Goal: Find specific page/section: Find specific page/section

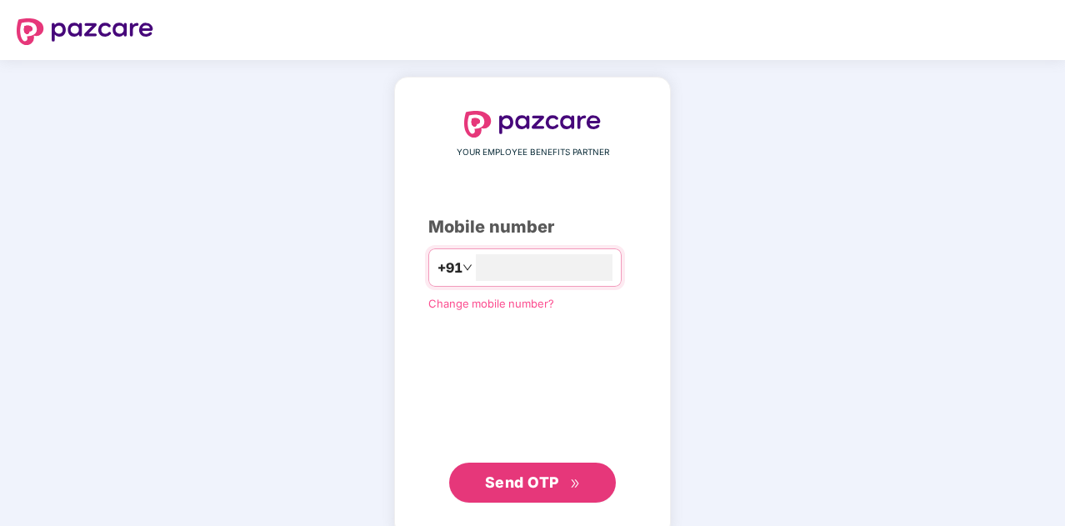
type input "**********"
click at [536, 484] on span "Send OTP" at bounding box center [522, 481] width 74 height 17
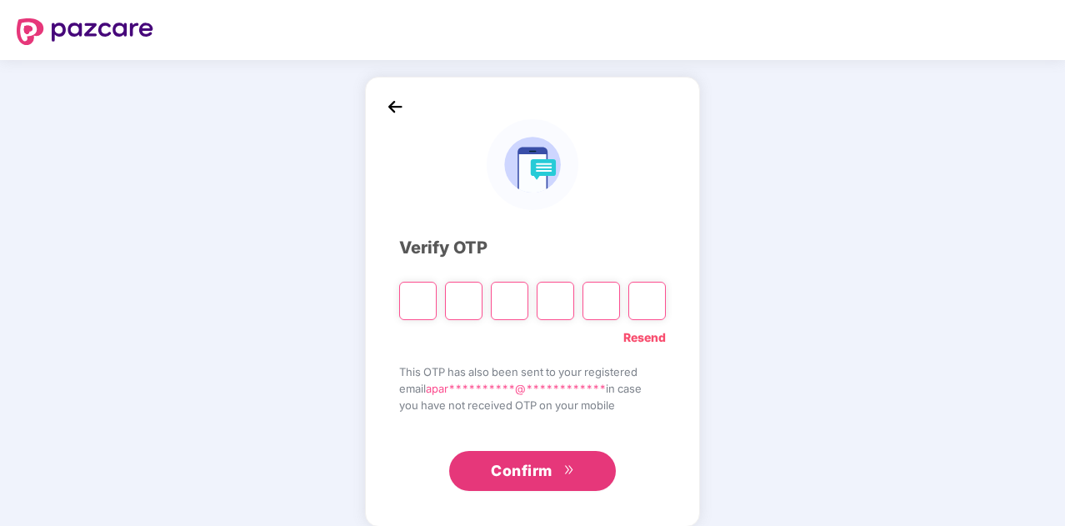
type input "*"
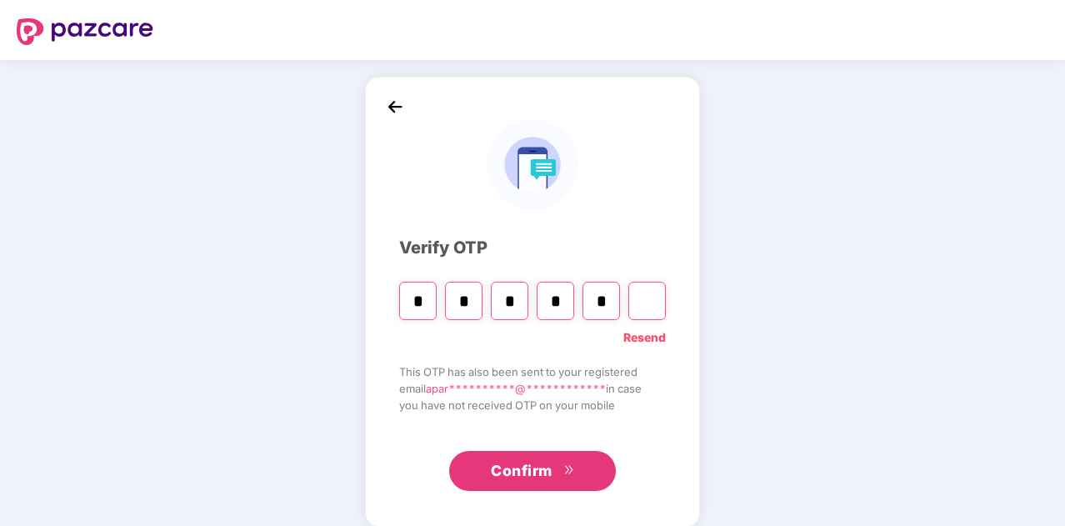
type input "*"
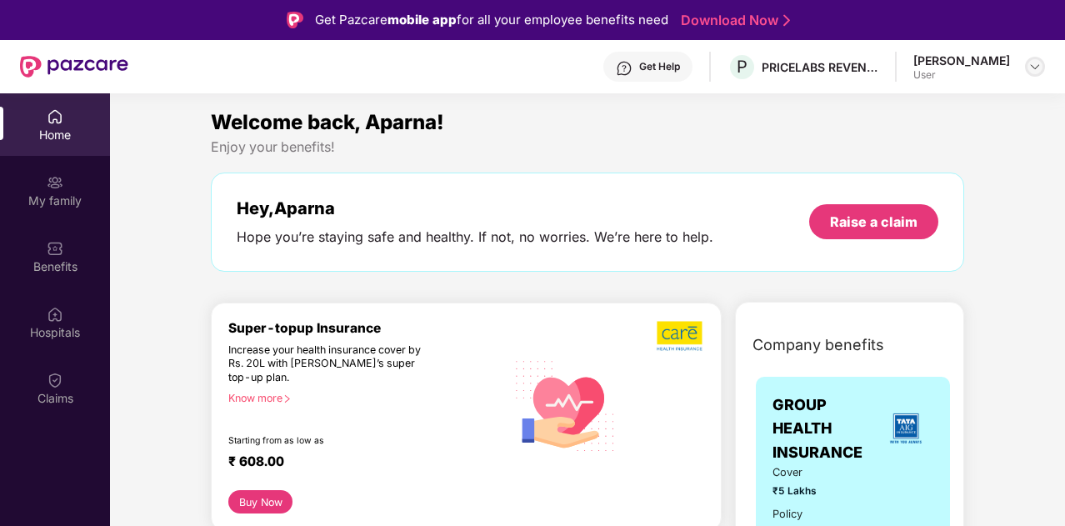
click at [1031, 68] on img at bounding box center [1034, 66] width 13 height 13
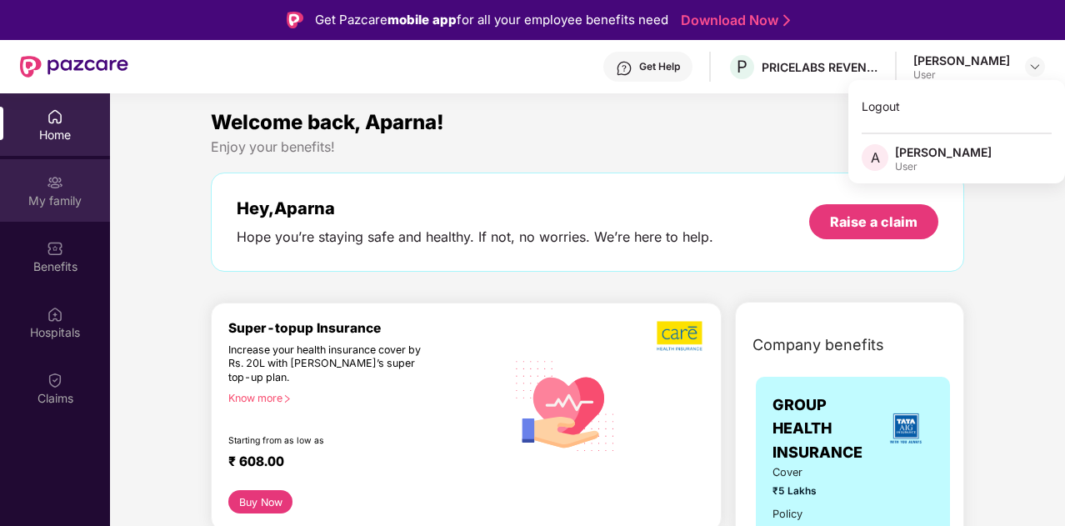
click at [52, 220] on div "My family" at bounding box center [55, 190] width 110 height 62
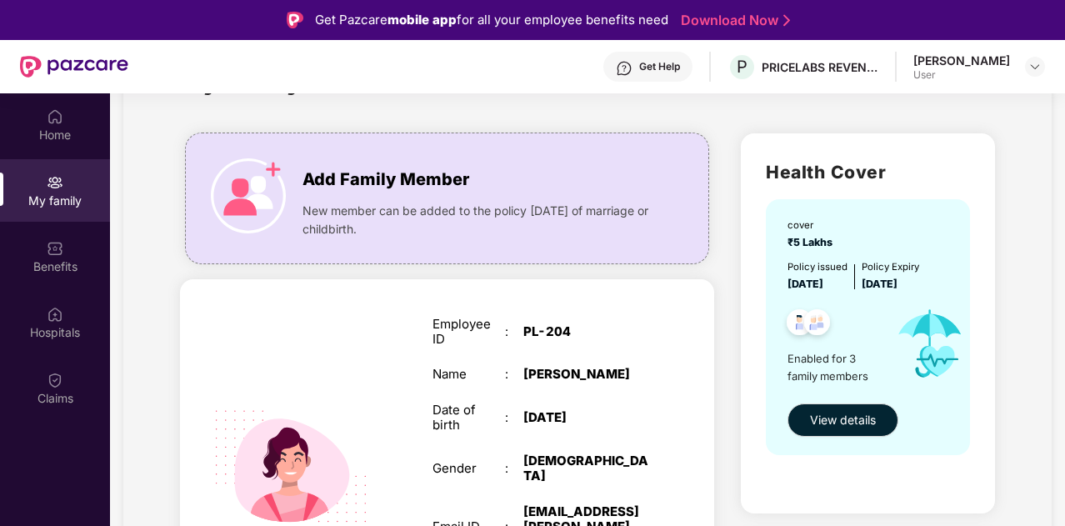
scroll to position [52, 0]
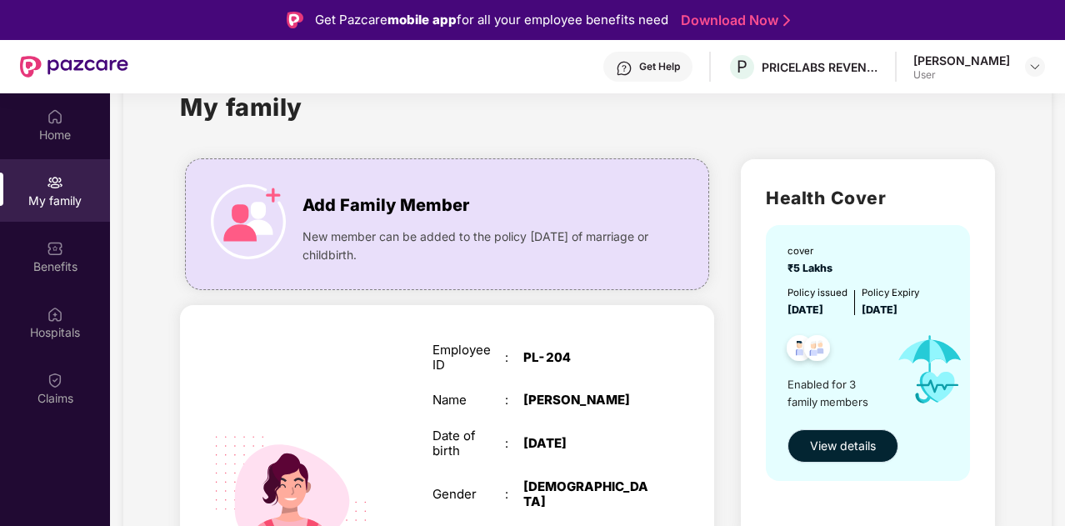
click at [846, 445] on span "View details" at bounding box center [843, 446] width 66 height 18
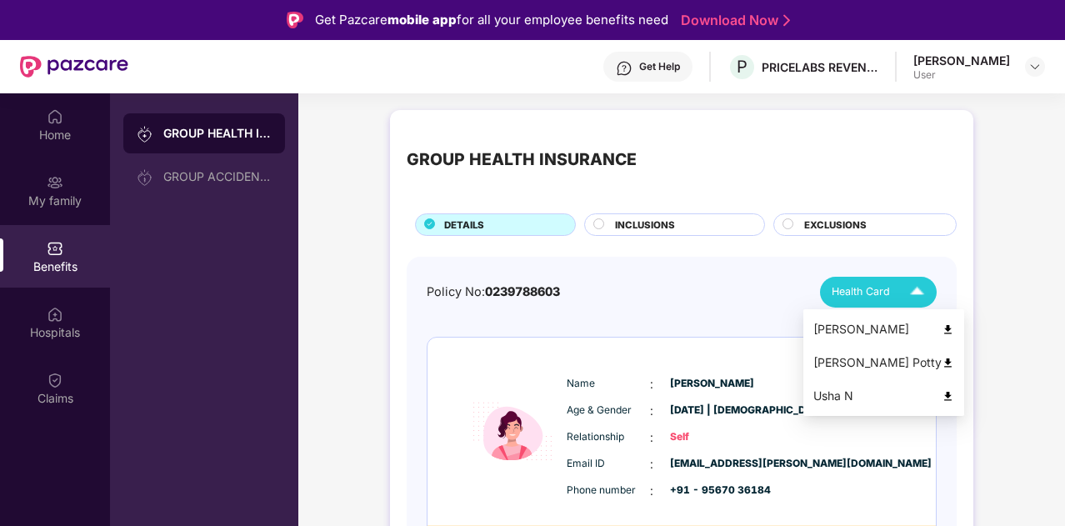
click at [873, 292] on span "Health Card" at bounding box center [860, 291] width 58 height 17
click at [941, 357] on img at bounding box center [947, 363] width 12 height 12
